Goal: Task Accomplishment & Management: Manage account settings

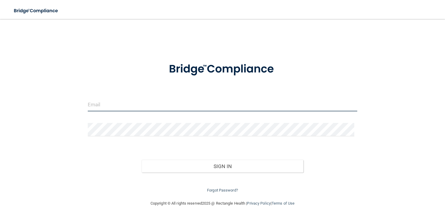
click at [159, 109] on input "email" at bounding box center [222, 104] width 269 height 13
type input "[EMAIL_ADDRESS][DOMAIN_NAME]"
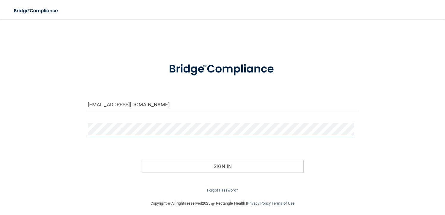
click at [141, 160] on button "Sign In" at bounding box center [222, 166] width 162 height 13
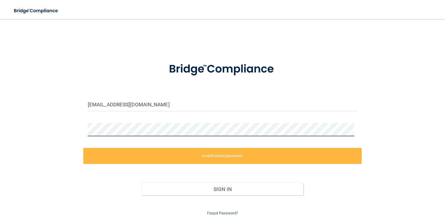
click at [7, 119] on main "[EMAIL_ADDRESS][DOMAIN_NAME] Invalid email/password. You don't have permission …" at bounding box center [222, 117] width 445 height 196
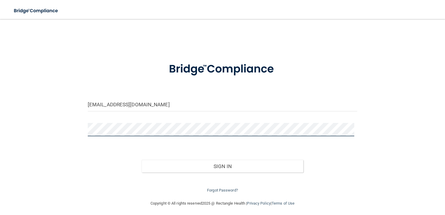
click at [141, 160] on button "Sign In" at bounding box center [222, 166] width 162 height 13
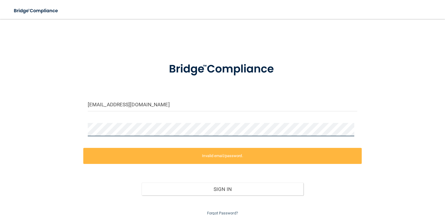
click at [33, 121] on div "register@co.somerset.nj.us Invalid email/password. You don't have permission to…" at bounding box center [222, 121] width 421 height 192
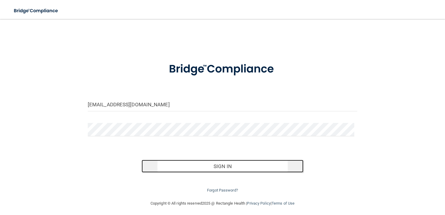
click at [214, 167] on button "Sign In" at bounding box center [222, 166] width 162 height 13
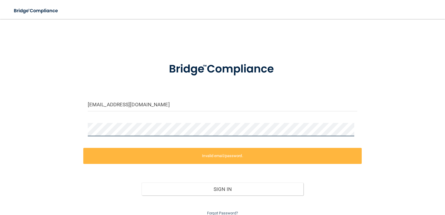
click at [64, 123] on div "register@co.somerset.nj.us Invalid email/password. You don't have permission to…" at bounding box center [222, 121] width 421 height 192
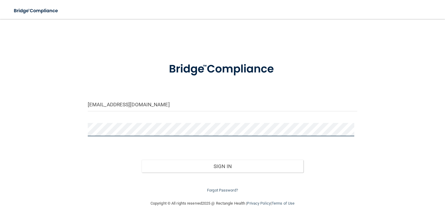
click at [141, 160] on button "Sign In" at bounding box center [222, 166] width 162 height 13
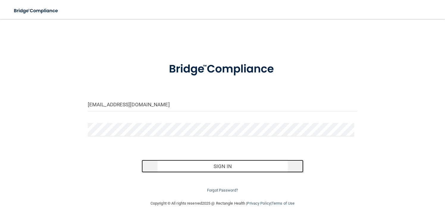
drag, startPoint x: 176, startPoint y: 166, endPoint x: 178, endPoint y: 169, distance: 4.2
click at [176, 167] on button "Sign In" at bounding box center [222, 166] width 162 height 13
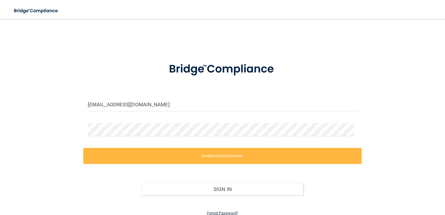
click at [214, 212] on link "Forgot Password?" at bounding box center [222, 213] width 31 height 4
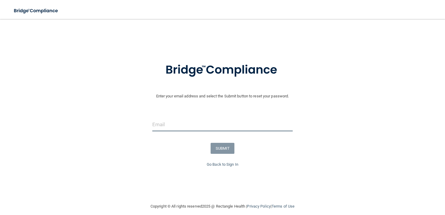
click at [181, 125] on input "email" at bounding box center [222, 124] width 140 height 13
type input "[EMAIL_ADDRESS][DOMAIN_NAME]"
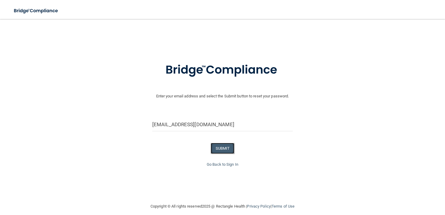
click at [227, 149] on button "SUBMIT" at bounding box center [222, 148] width 24 height 11
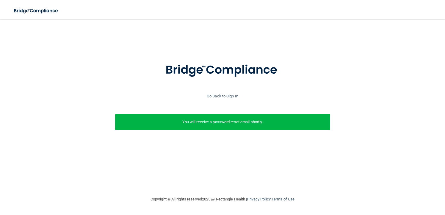
click at [210, 122] on p "You will receive a password reset email shortly." at bounding box center [222, 122] width 206 height 7
click at [239, 170] on div "Enter your email address and select the Submit button to reset your password. r…" at bounding box center [222, 107] width 421 height 165
click at [215, 127] on div "You will receive a password reset email shortly." at bounding box center [222, 122] width 215 height 16
drag, startPoint x: 232, startPoint y: 38, endPoint x: 243, endPoint y: 47, distance: 14.2
click at [243, 47] on div "Enter your email address and select the Submit button to reset your password. r…" at bounding box center [222, 88] width 430 height 126
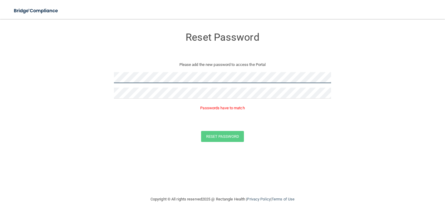
click at [69, 73] on form "Reset Password Please add the new password to access the Portal Passwords have …" at bounding box center [222, 87] width 421 height 124
click at [20, 67] on form "Reset Password Please add the new password to access the Portal Passwords have …" at bounding box center [222, 87] width 421 height 124
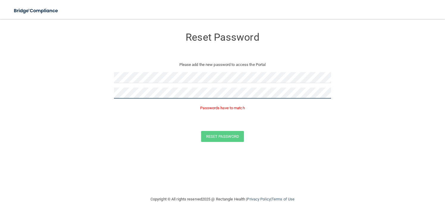
click at [49, 85] on form "Reset Password Please add the new password to access the Portal Passwords have …" at bounding box center [222, 87] width 421 height 124
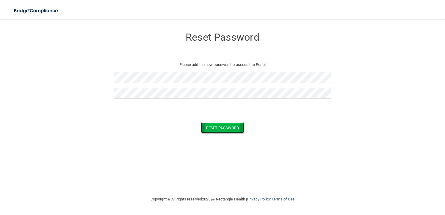
click at [215, 129] on button "Reset Password" at bounding box center [222, 127] width 43 height 11
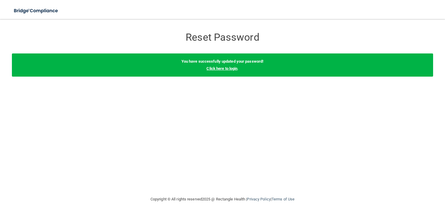
click at [231, 67] on link "Click here to login" at bounding box center [221, 68] width 31 height 4
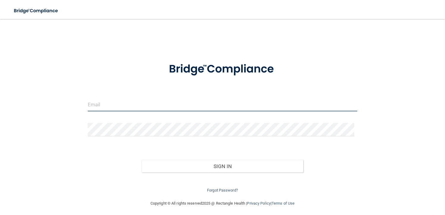
click at [189, 107] on input "email" at bounding box center [222, 104] width 269 height 13
type input "[EMAIL_ADDRESS][DOMAIN_NAME]"
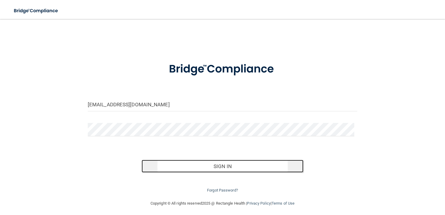
click at [210, 166] on button "Sign In" at bounding box center [222, 166] width 162 height 13
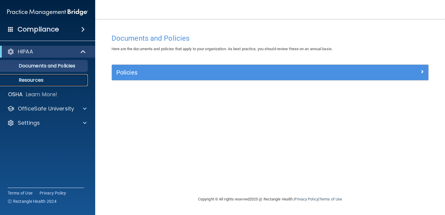
click at [27, 79] on p "Resources" at bounding box center [44, 80] width 81 height 6
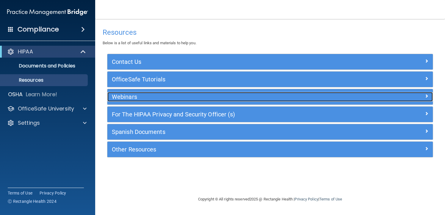
click at [130, 96] on h5 "Webinars" at bounding box center [229, 97] width 235 height 7
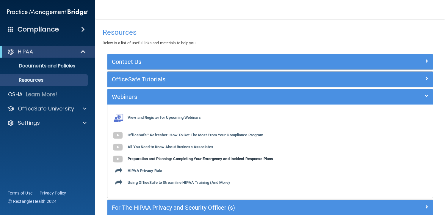
click at [147, 160] on b "Preparation and Planning: Completing Your Emergency and Incident Response Plans" at bounding box center [199, 159] width 145 height 4
